Goal: Find specific fact: Find specific page/section

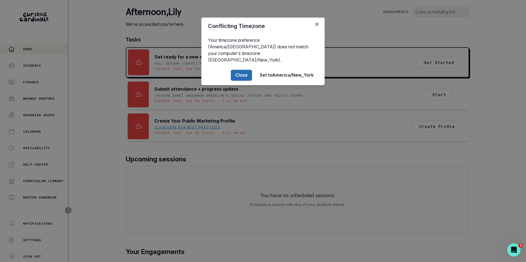
click at [242, 70] on button "Close" at bounding box center [241, 75] width 21 height 11
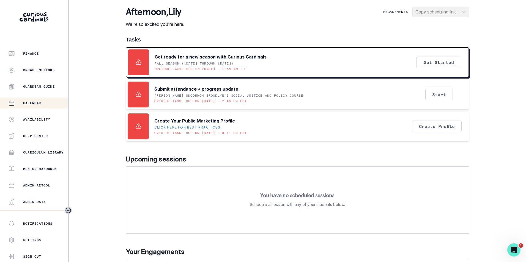
scroll to position [55, 0]
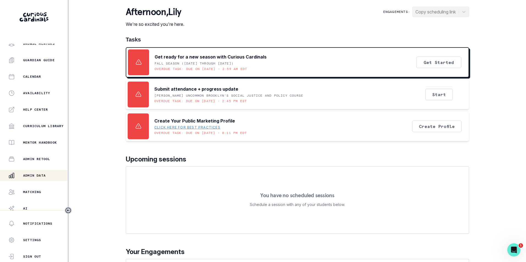
click at [44, 171] on button "Admin Data" at bounding box center [34, 175] width 68 height 11
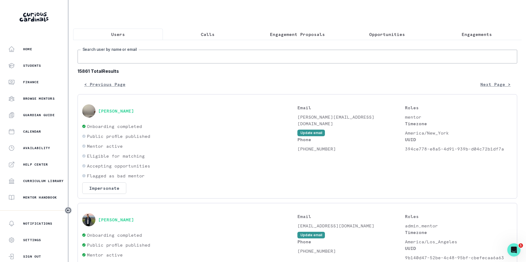
click at [122, 61] on input "Search user by name or email" at bounding box center [298, 57] width 440 height 14
paste input "[PERSON_NAME][EMAIL_ADDRESS][PERSON_NAME][DOMAIN_NAME]"
type input "[PERSON_NAME][EMAIL_ADDRESS][PERSON_NAME][DOMAIN_NAME]"
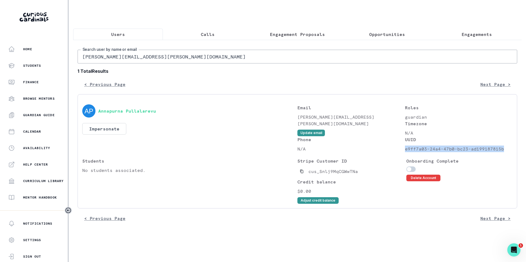
drag, startPoint x: 406, startPoint y: 153, endPoint x: 505, endPoint y: 153, distance: 99.3
click at [505, 152] on p "e9ff7a03-24a4-47b0-bc23-ad199187815b" at bounding box center [459, 149] width 108 height 7
copy p "e9ff7a03-24a4-47b0-bc23-ad199187815b"
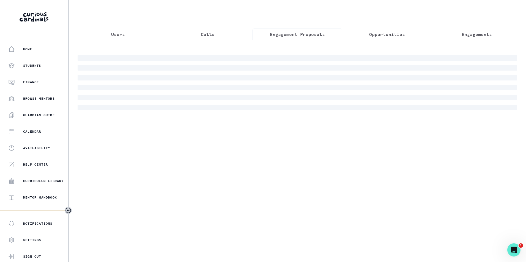
click at [318, 35] on p "Engagement Proposals" at bounding box center [297, 34] width 55 height 7
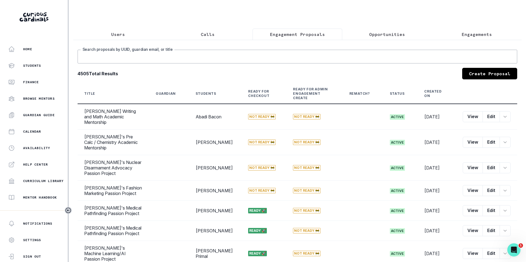
click at [219, 59] on input "Search proposals by UUID, guardian email, or title" at bounding box center [298, 57] width 440 height 14
paste input "e9ff7a03-24a4-47b0-bc23-ad199187815b"
type input "e9ff7a03-24a4-47b0-bc23-ad199187815b"
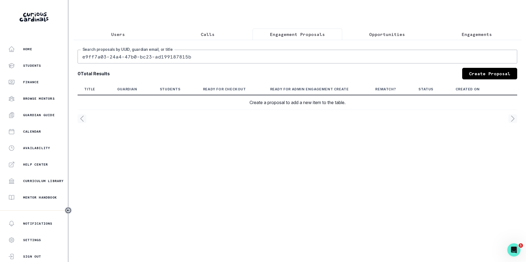
click at [123, 35] on p "Users" at bounding box center [118, 34] width 14 height 7
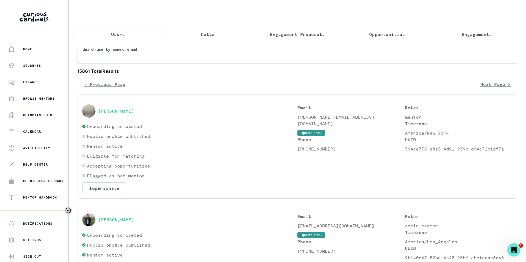
click at [136, 58] on input "Search user by name or email" at bounding box center [298, 57] width 440 height 14
paste input "Pullalarevu"
type input "Pullalarevu"
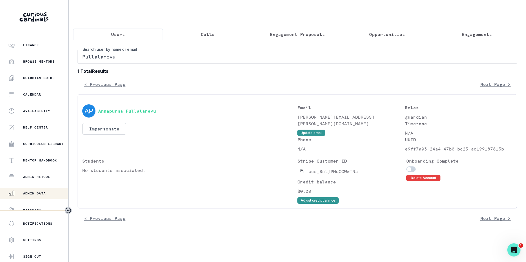
scroll to position [75, 0]
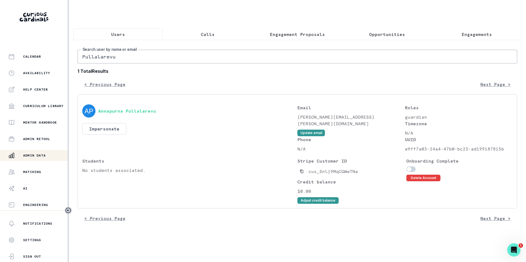
click at [42, 158] on div "Admin Data" at bounding box center [37, 155] width 59 height 7
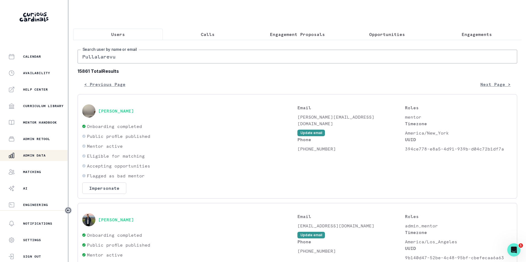
click at [134, 59] on input "Pullalarevu" at bounding box center [298, 57] width 440 height 14
click at [134, 60] on input "Pullalarevu" at bounding box center [298, 57] width 440 height 14
paste input "[PERSON_NAME][EMAIL_ADDRESS][DOMAIN_NAME]"
type input "[PERSON_NAME][EMAIL_ADDRESS][DOMAIN_NAME]"
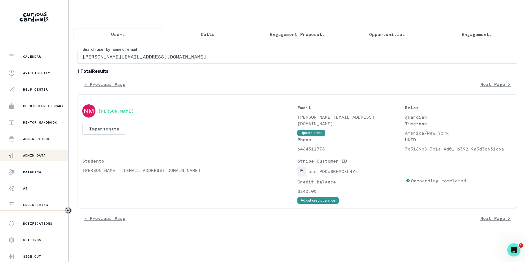
click at [302, 174] on icon "Copied to clipboard" at bounding box center [302, 172] width 4 height 4
drag, startPoint x: 83, startPoint y: 175, endPoint x: 97, endPoint y: 175, distance: 14.6
click at [97, 174] on p "[PERSON_NAME] ([EMAIL_ADDRESS][DOMAIN_NAME])" at bounding box center [189, 170] width 215 height 7
copy p "Ariya"
